Goal: Navigation & Orientation: Find specific page/section

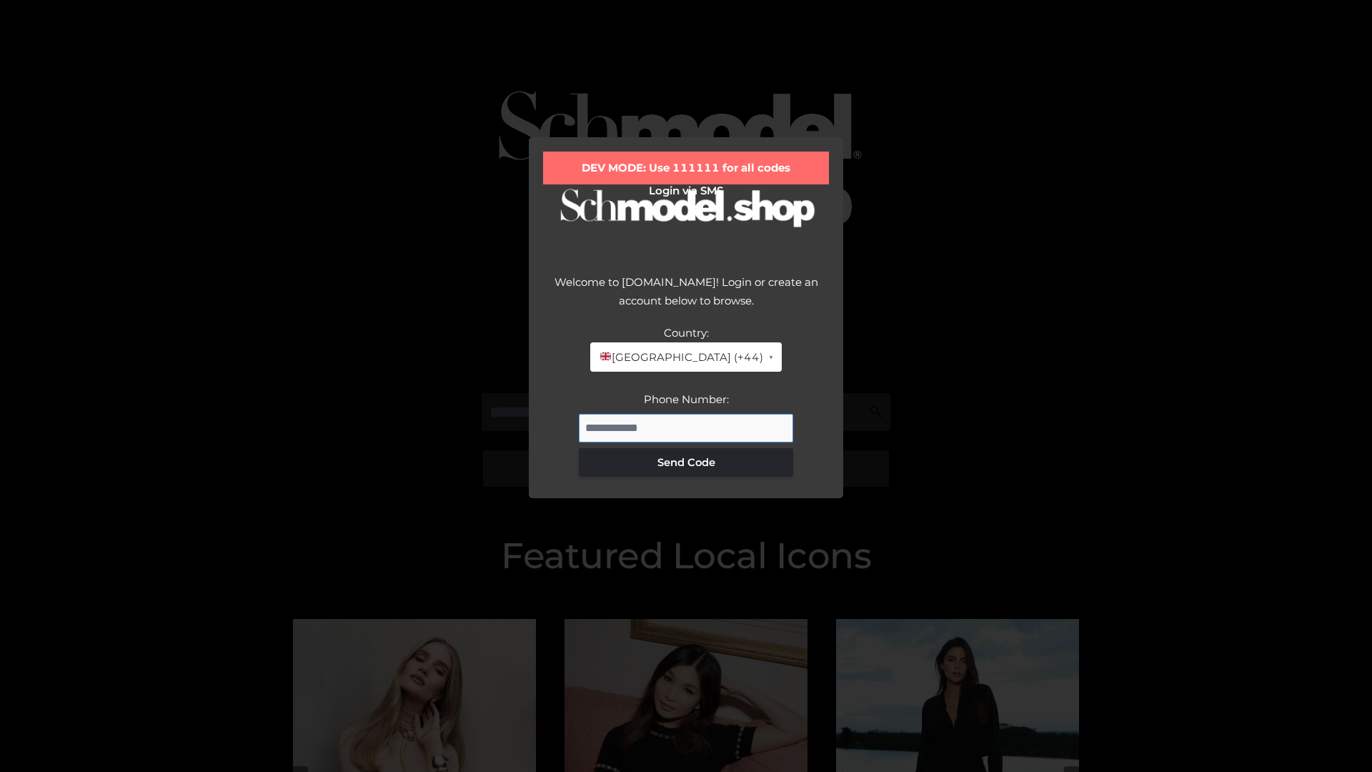
click at [686, 427] on input "Phone Number:" at bounding box center [686, 428] width 214 height 29
type input "**********"
click at [686, 462] on button "Send Code" at bounding box center [686, 462] width 214 height 29
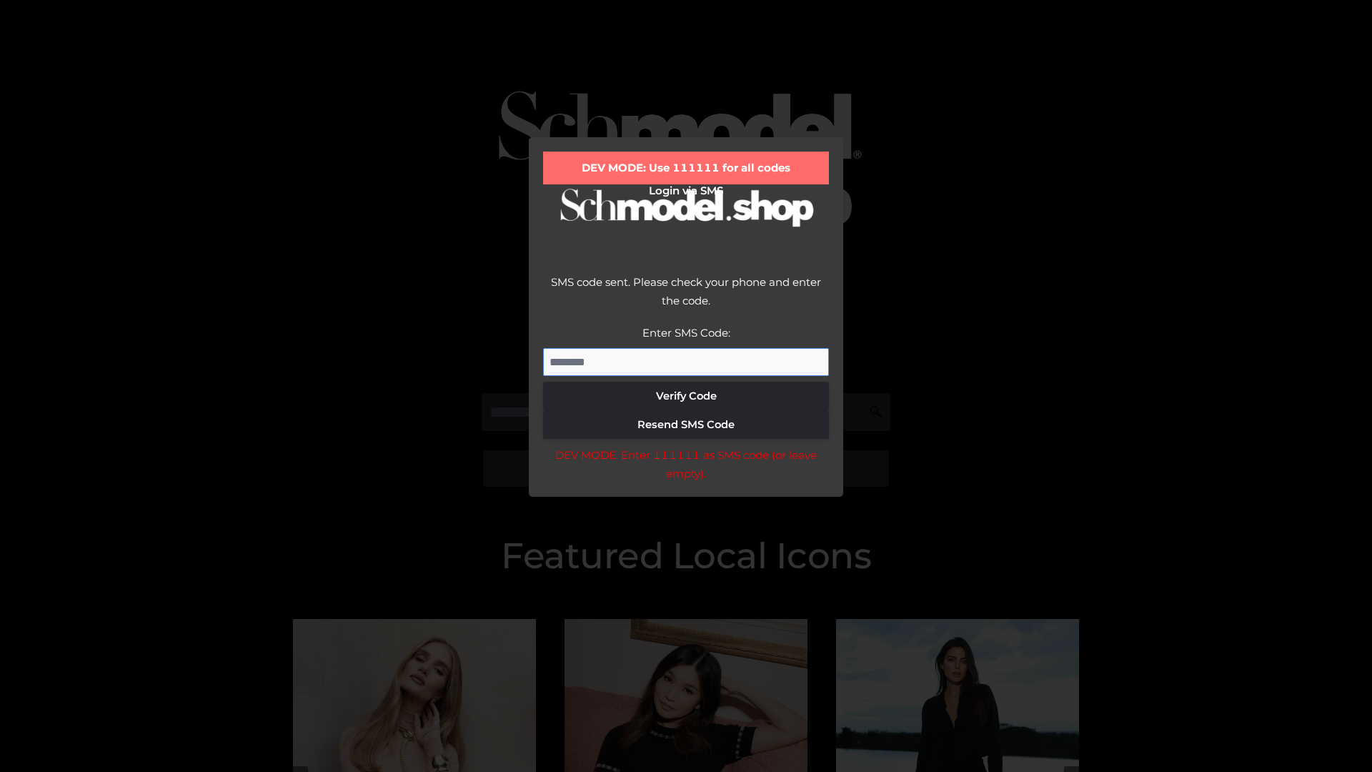
click at [686, 362] on input "Enter SMS Code:" at bounding box center [686, 362] width 286 height 29
type input "******"
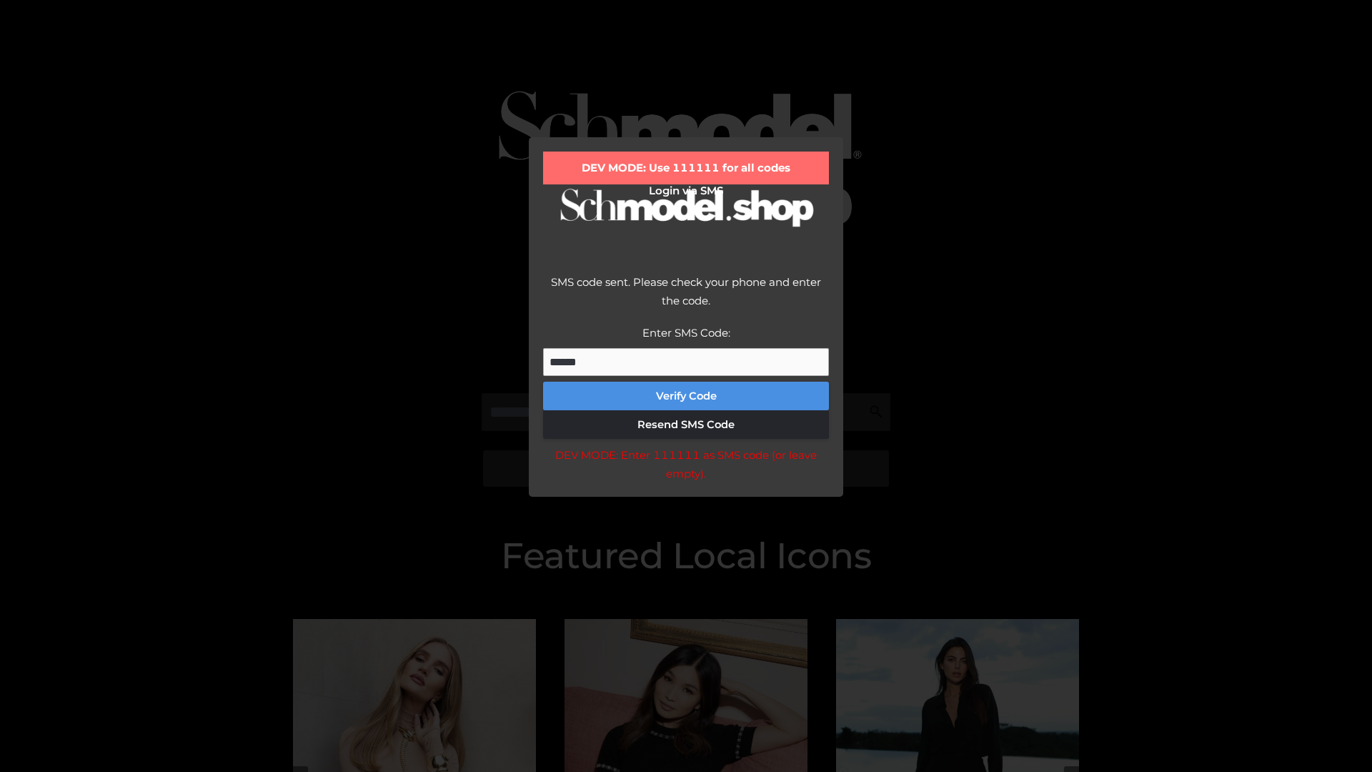
click at [686, 396] on button "Verify Code" at bounding box center [686, 396] width 286 height 29
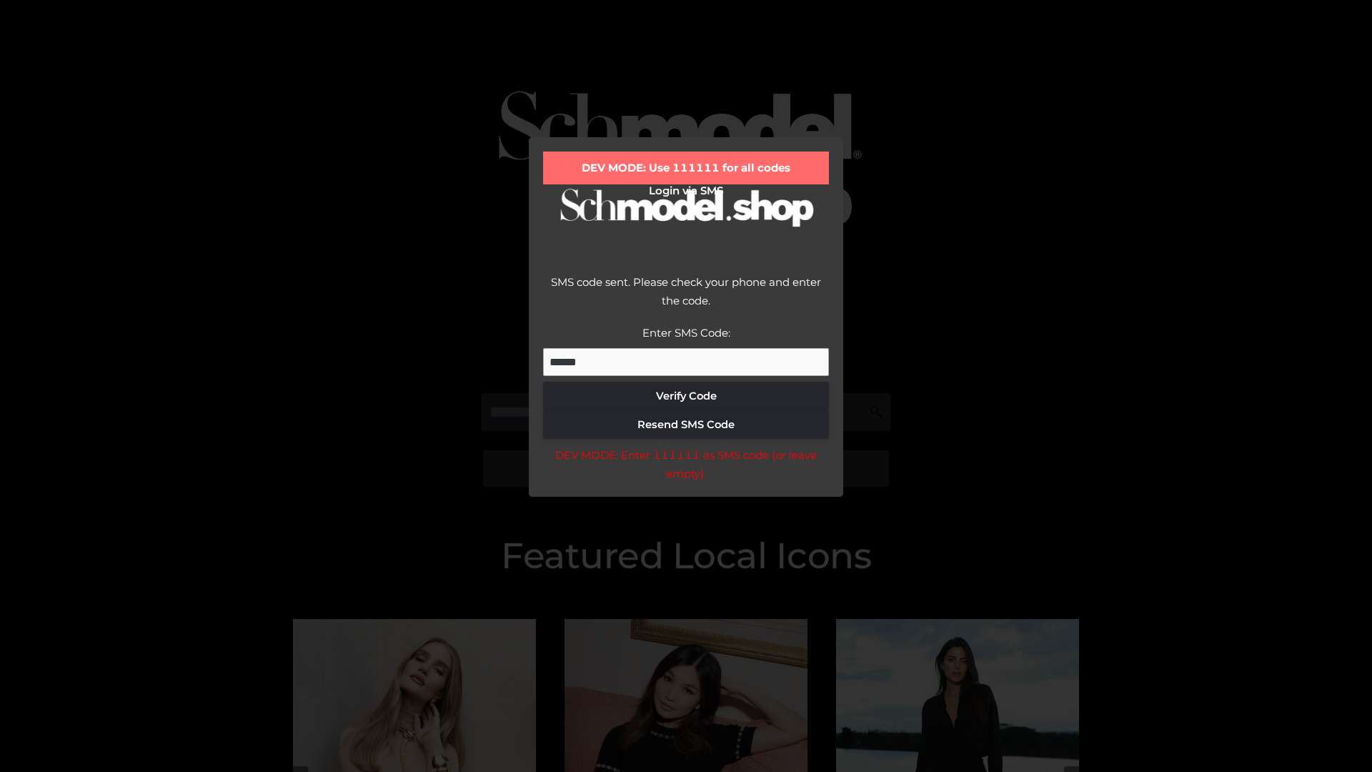
click at [685, 468] on div "DEV MODE: Enter 111111 as SMS code (or leave empty)." at bounding box center [686, 464] width 286 height 36
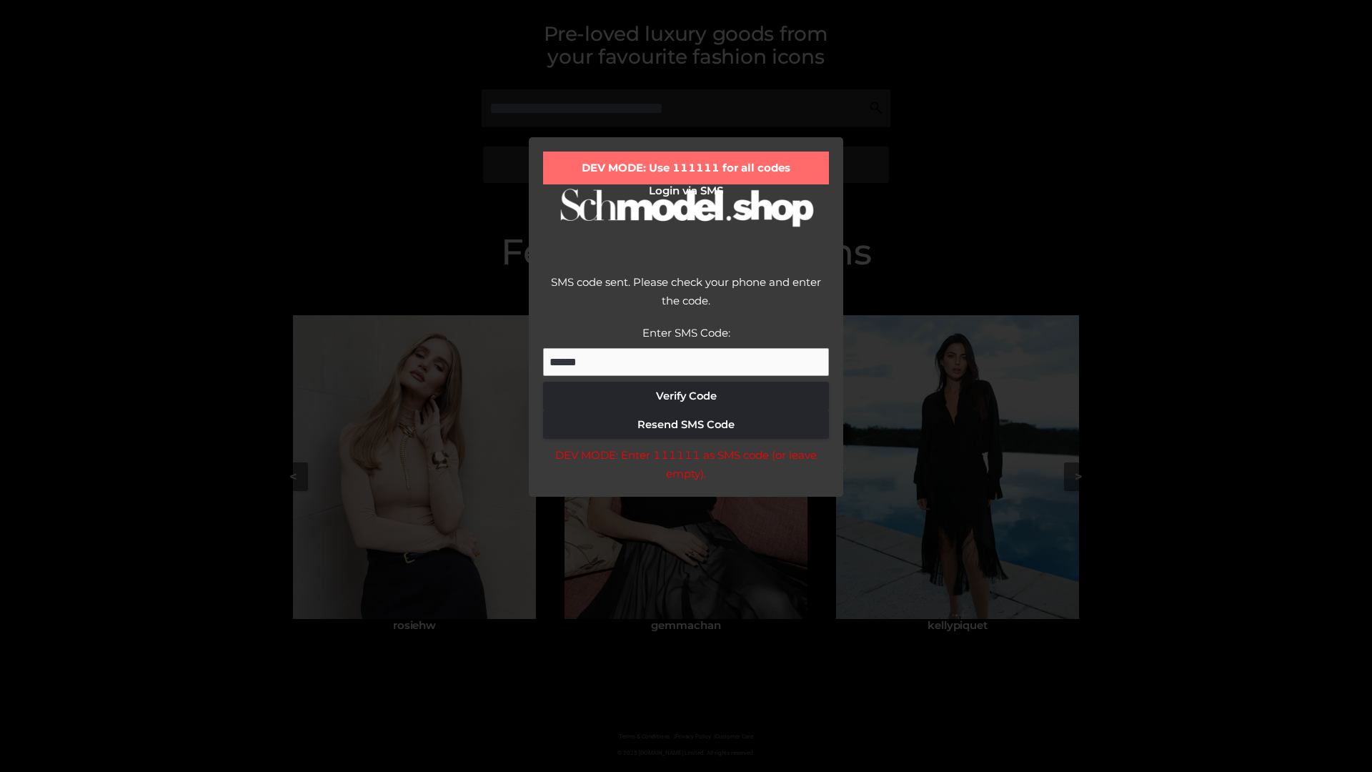
scroll to position [304, 0]
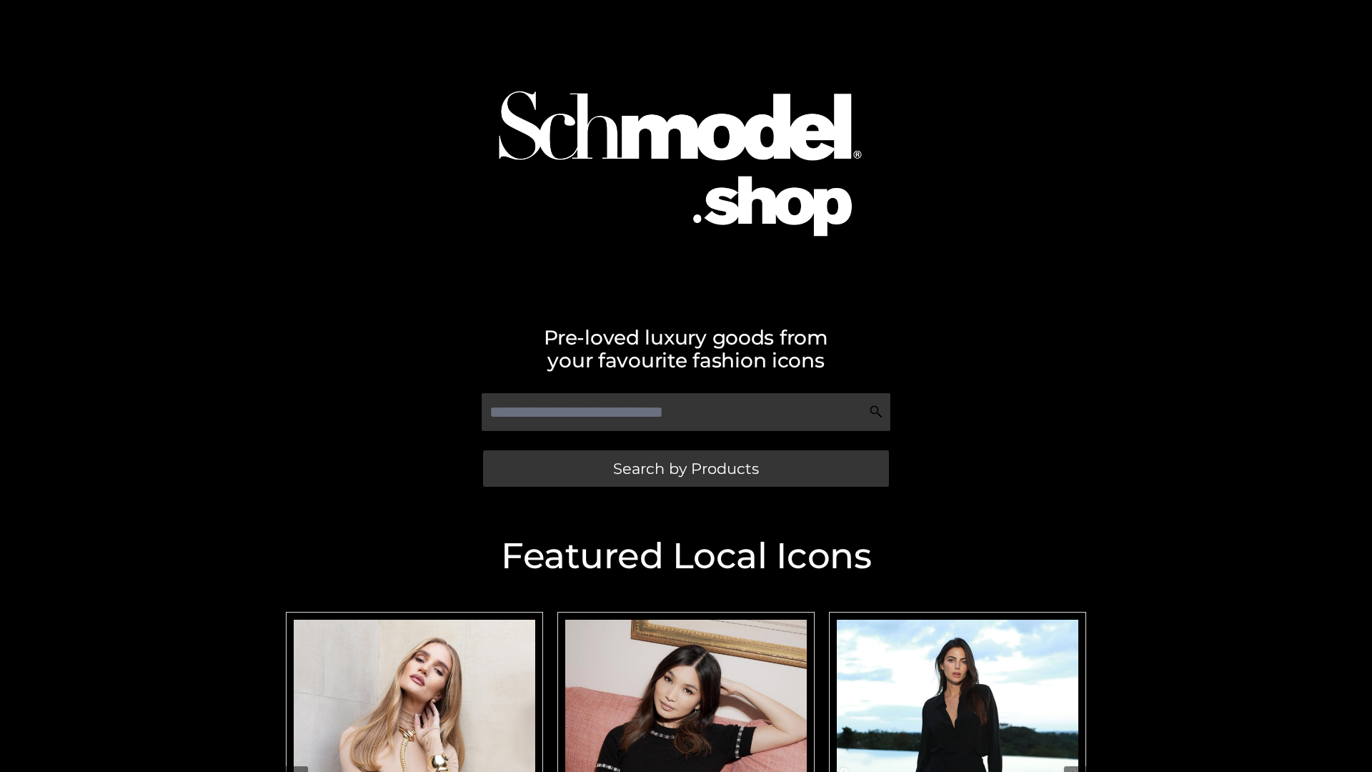
scroll to position [304, 0]
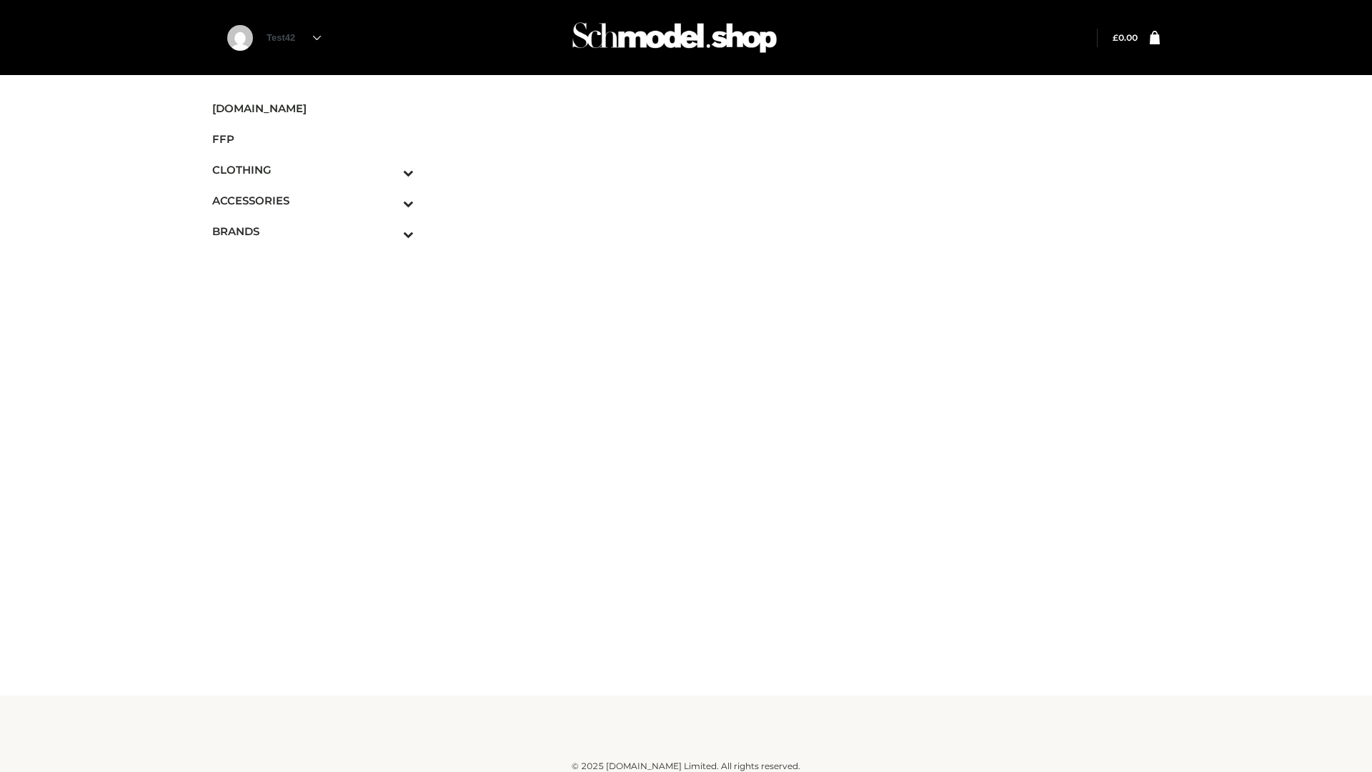
scroll to position [9, 0]
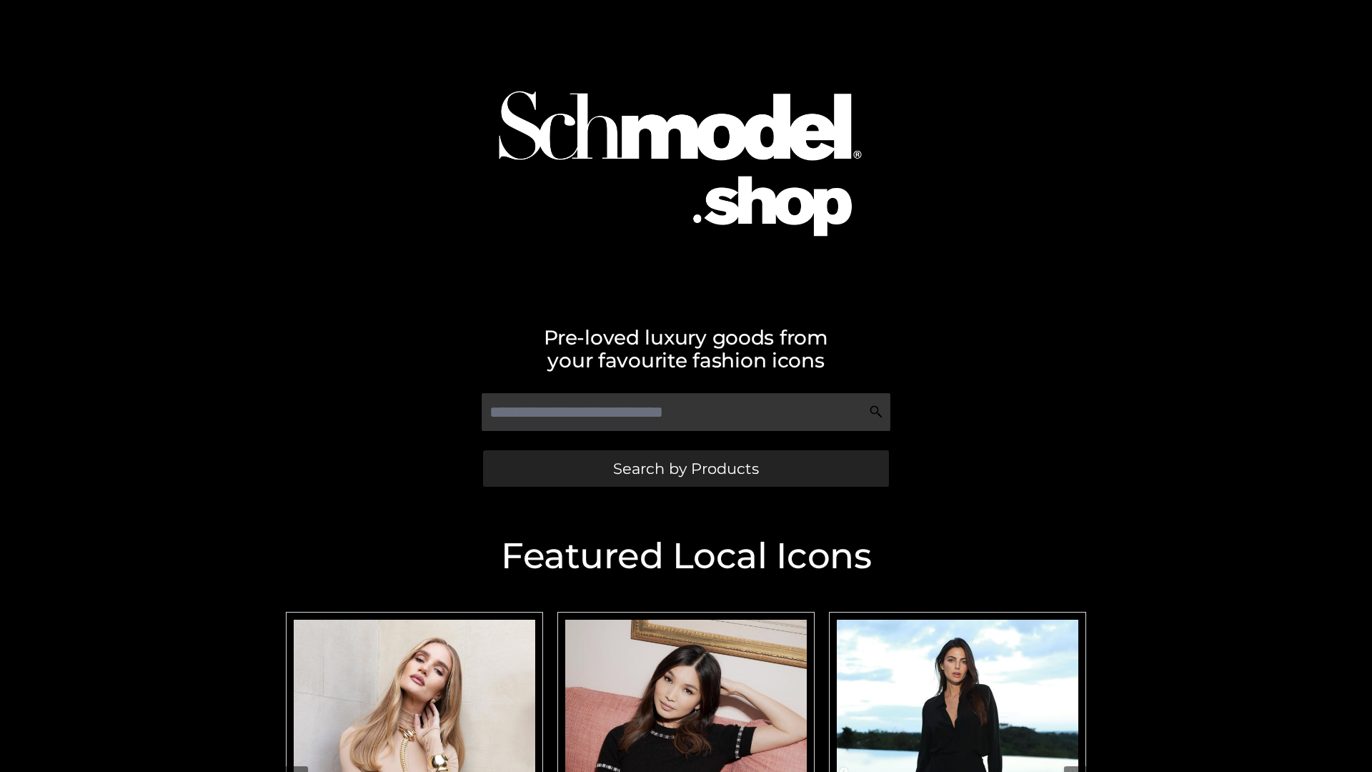
click at [685, 468] on span "Search by Products" at bounding box center [686, 468] width 146 height 15
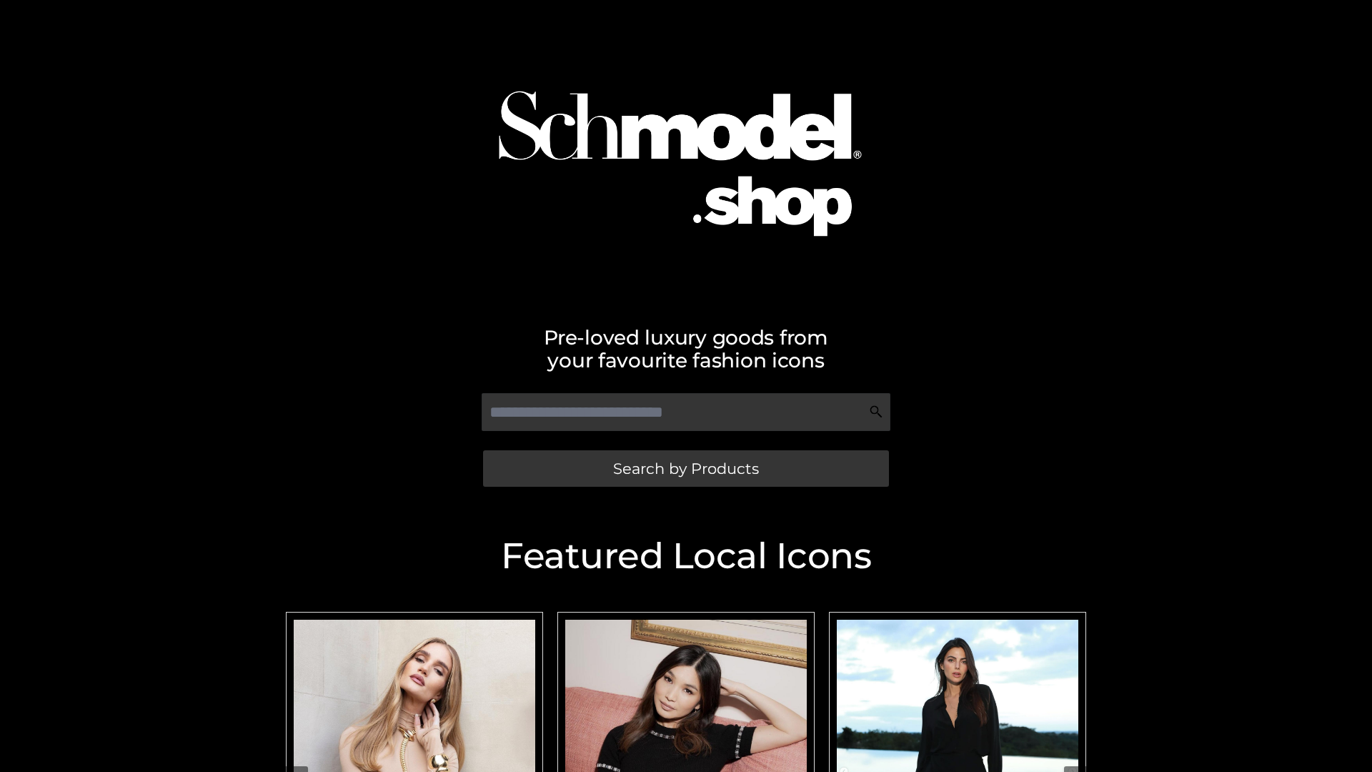
click at [685, 468] on span "Search by Products" at bounding box center [686, 468] width 146 height 15
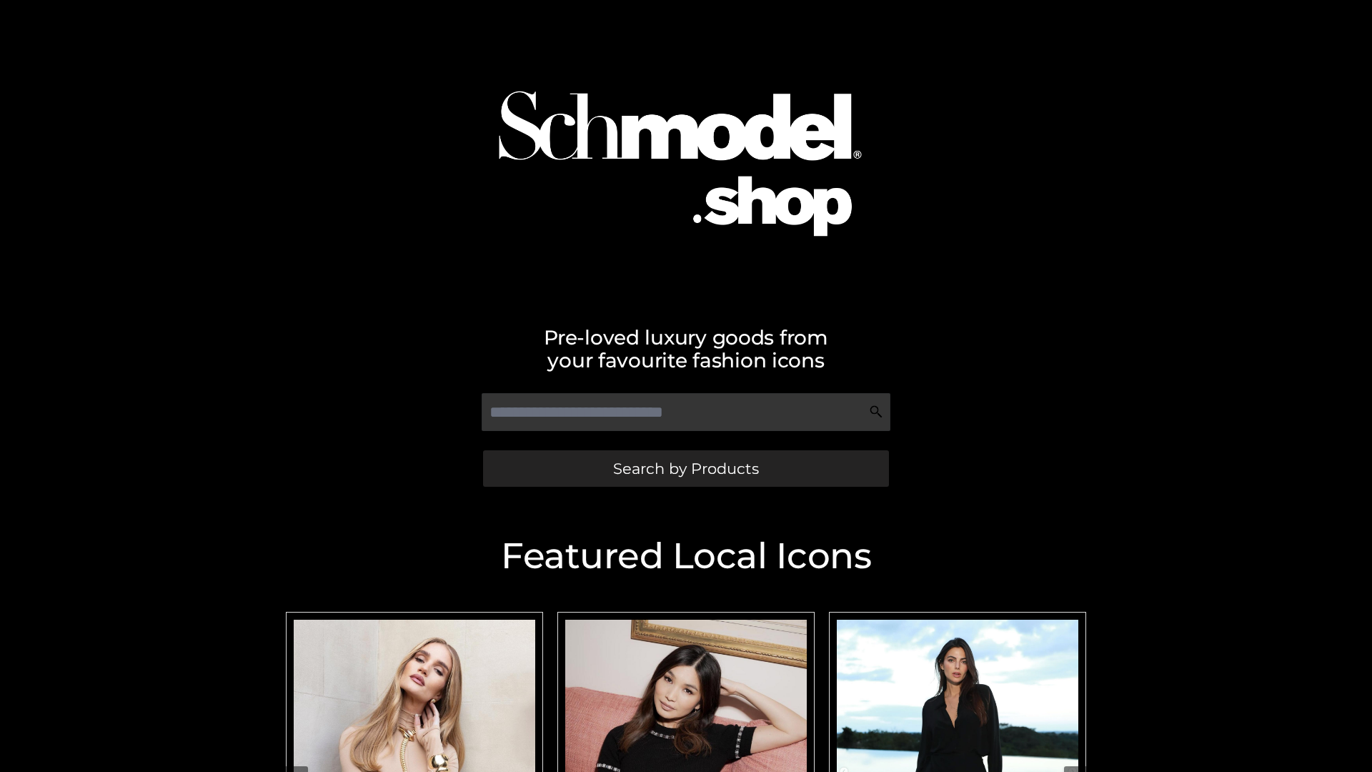
click at [685, 468] on span "Search by Products" at bounding box center [686, 468] width 146 height 15
